Goal: Use online tool/utility: Utilize a website feature to perform a specific function

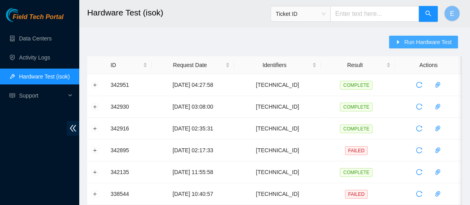
click at [415, 42] on span "Run Hardware Test" at bounding box center [428, 42] width 48 height 9
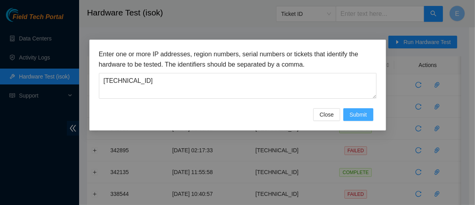
click at [365, 113] on span "Submit" at bounding box center [358, 114] width 17 height 9
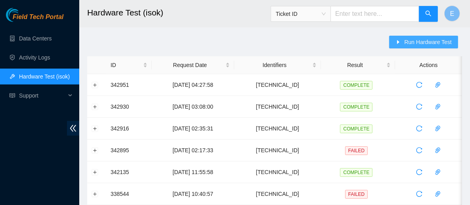
click at [403, 44] on button "Run Hardware Test" at bounding box center [423, 42] width 69 height 13
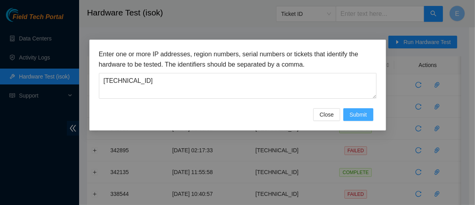
click at [352, 116] on span "Submit" at bounding box center [358, 114] width 17 height 9
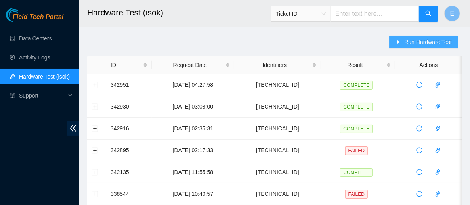
click at [424, 38] on span "Run Hardware Test" at bounding box center [428, 42] width 48 height 9
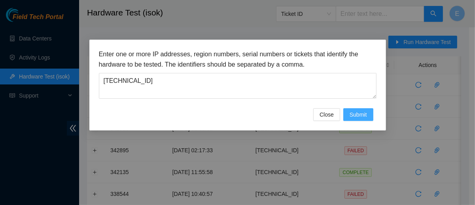
click at [352, 111] on span "Submit" at bounding box center [358, 114] width 17 height 9
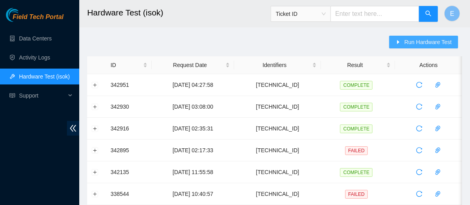
click at [400, 47] on button "Run Hardware Test" at bounding box center [423, 42] width 69 height 13
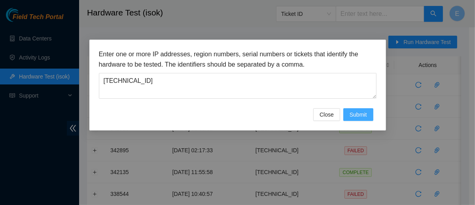
click at [364, 117] on span "Submit" at bounding box center [358, 114] width 17 height 9
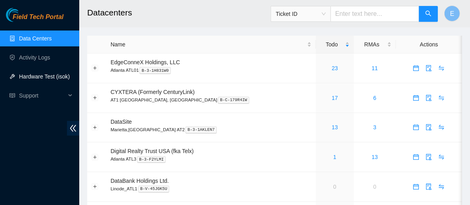
drag, startPoint x: 48, startPoint y: 75, endPoint x: 20, endPoint y: 79, distance: 28.1
click at [20, 79] on link "Hardware Test (isok)" at bounding box center [44, 76] width 51 height 6
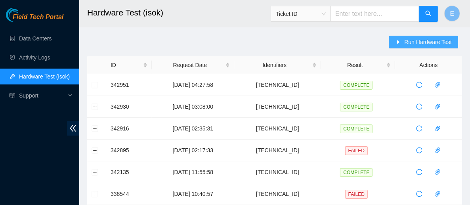
click at [401, 42] on icon "caret-right" at bounding box center [398, 42] width 6 height 6
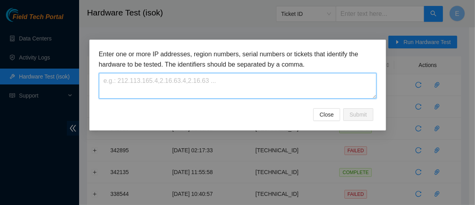
click at [208, 95] on textarea at bounding box center [238, 86] width 278 height 26
paste textarea "[TECHNICAL_ID]"
type textarea "[TECHNICAL_ID]"
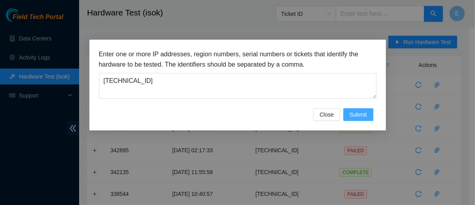
click at [359, 109] on button "Submit" at bounding box center [359, 114] width 30 height 13
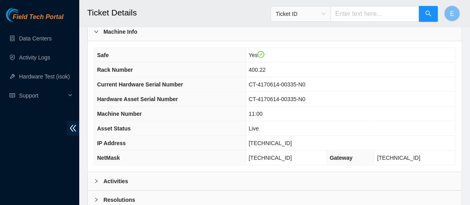
scroll to position [302, 0]
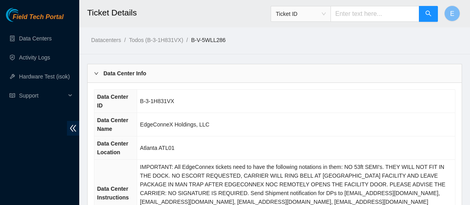
scroll to position [306, 0]
